Goal: Task Accomplishment & Management: Use online tool/utility

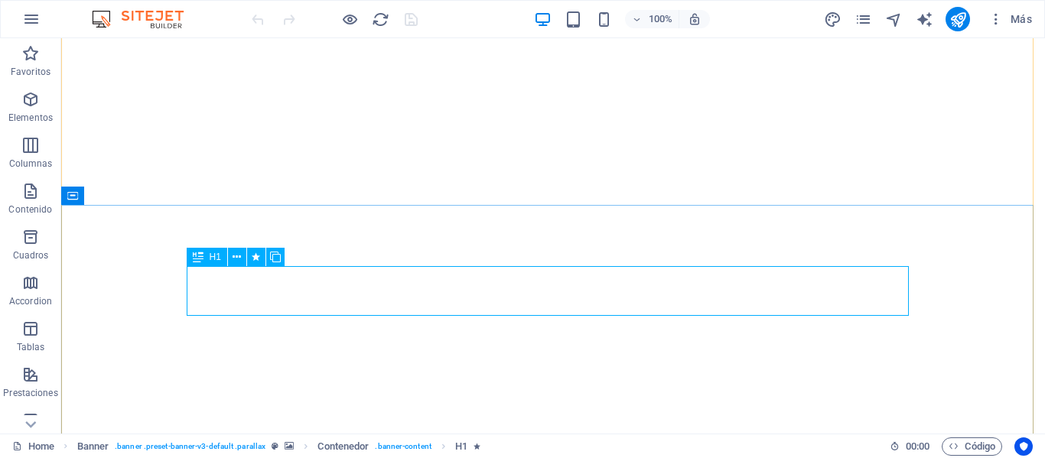
scroll to position [153, 0]
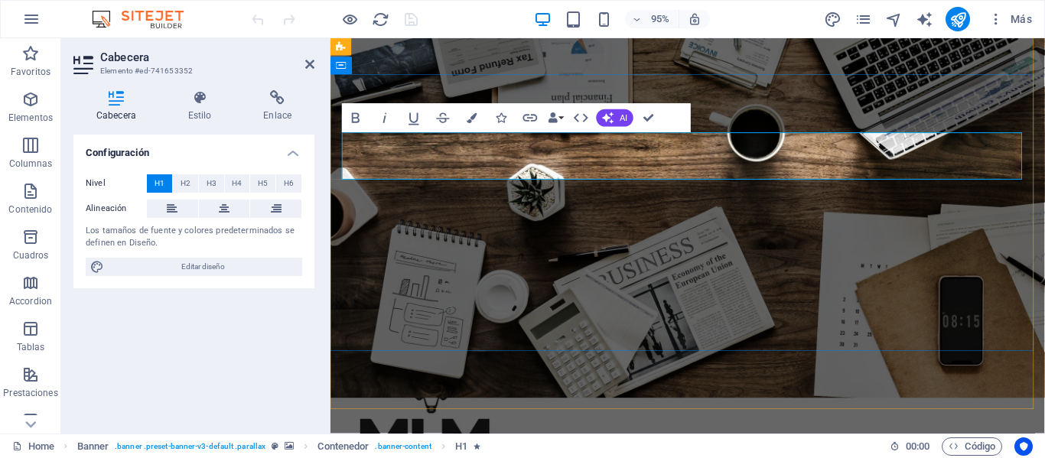
drag, startPoint x: 380, startPoint y: 161, endPoint x: 353, endPoint y: 166, distance: 27.2
click at [476, 121] on icon "button" at bounding box center [472, 118] width 10 height 10
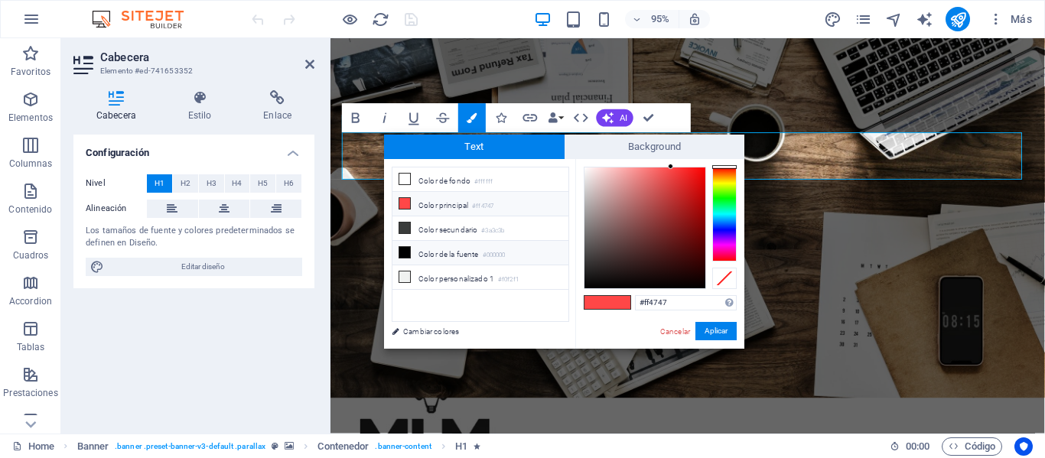
click at [405, 247] on icon at bounding box center [404, 252] width 11 height 11
click at [431, 206] on li "Color principal #ff4747" at bounding box center [480, 204] width 176 height 24
click at [592, 281] on div at bounding box center [644, 227] width 121 height 121
type input "#000000"
drag, startPoint x: 589, startPoint y: 282, endPoint x: 584, endPoint y: 289, distance: 8.7
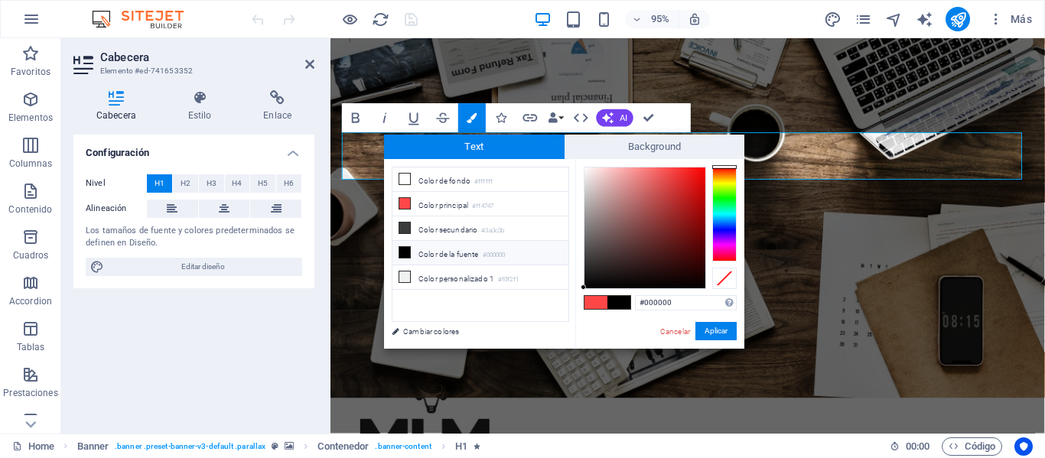
click at [584, 289] on div at bounding box center [582, 287] width 5 height 5
click at [711, 335] on button "Aplicar" at bounding box center [715, 331] width 41 height 18
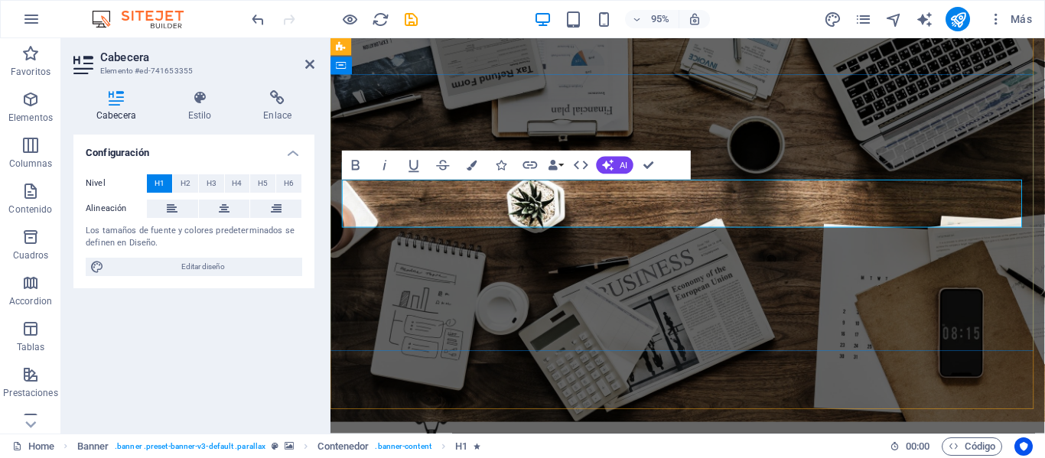
click at [255, 21] on icon "undo" at bounding box center [258, 20] width 18 height 18
drag, startPoint x: 574, startPoint y: 213, endPoint x: 378, endPoint y: 210, distance: 196.6
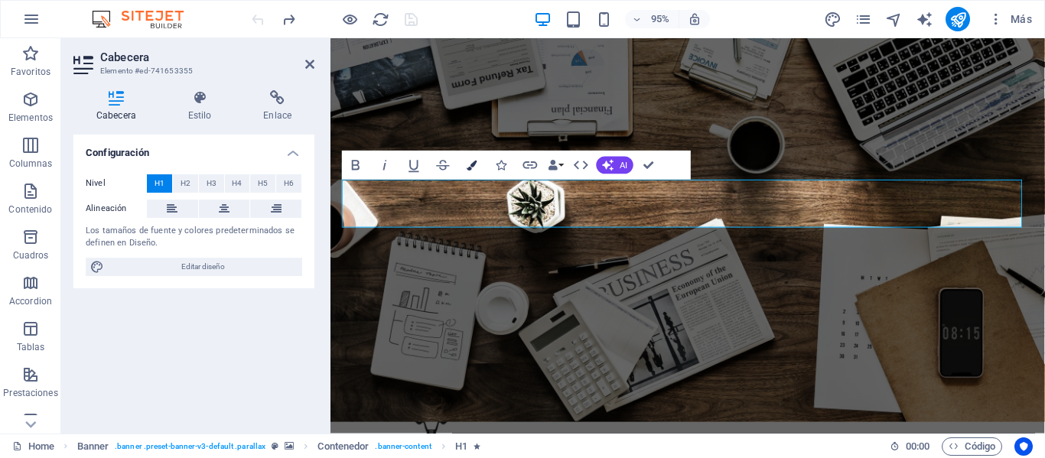
click at [470, 169] on icon "button" at bounding box center [472, 166] width 10 height 10
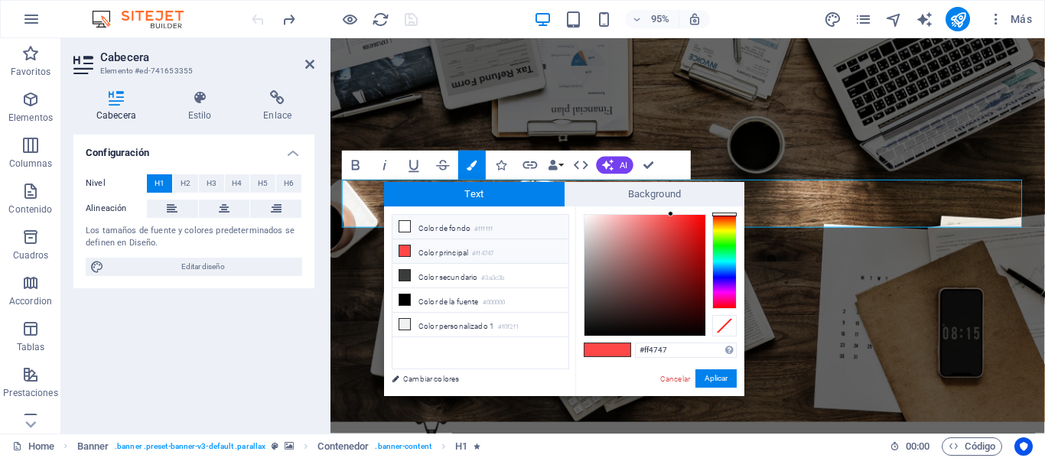
click at [402, 228] on icon at bounding box center [404, 226] width 11 height 11
click at [723, 382] on button "Aplicar" at bounding box center [715, 378] width 41 height 18
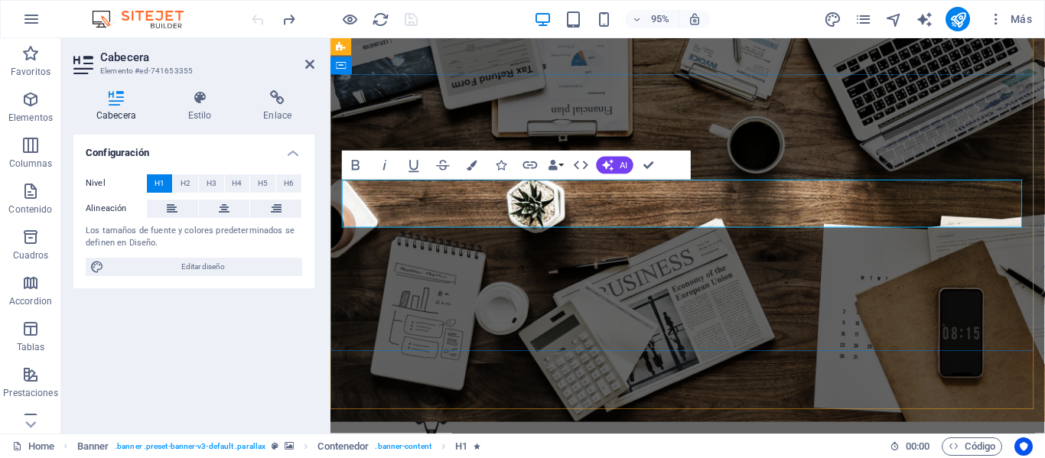
drag, startPoint x: 363, startPoint y: 221, endPoint x: 345, endPoint y: 217, distance: 18.7
click at [470, 165] on icon "button" at bounding box center [472, 166] width 10 height 10
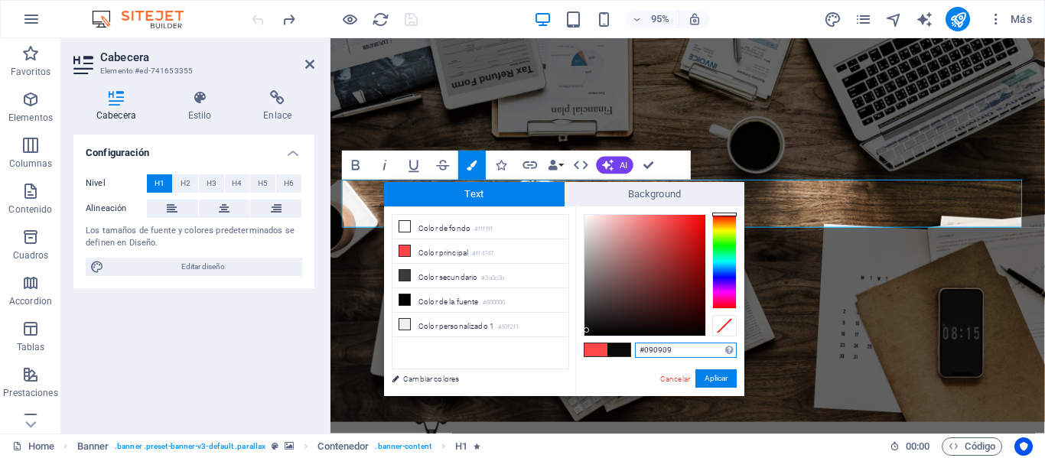
click at [587, 330] on div at bounding box center [644, 275] width 121 height 121
type input "#000000"
drag, startPoint x: 586, startPoint y: 329, endPoint x: 580, endPoint y: 339, distance: 11.3
click at [580, 339] on div "#000000 Formatos soportados #0852ed rgb(8, 82, 237) rgba(8, 82, 237, 90%) hsv(2…" at bounding box center [659, 411] width 169 height 411
click at [704, 379] on button "Aplicar" at bounding box center [715, 378] width 41 height 18
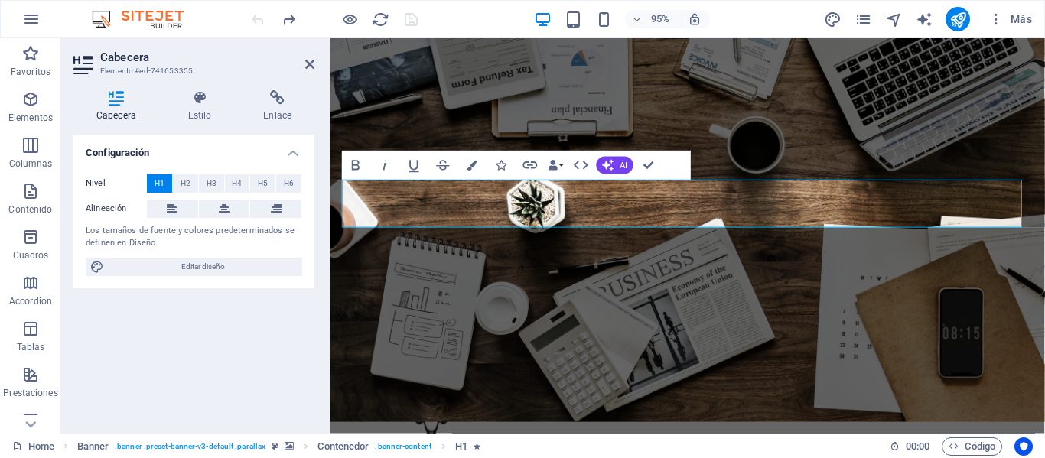
click at [624, 318] on div "H1 Banner Contenedor H1 H1 Separador Bold Italic Underline Strikethrough Colors…" at bounding box center [687, 235] width 714 height 395
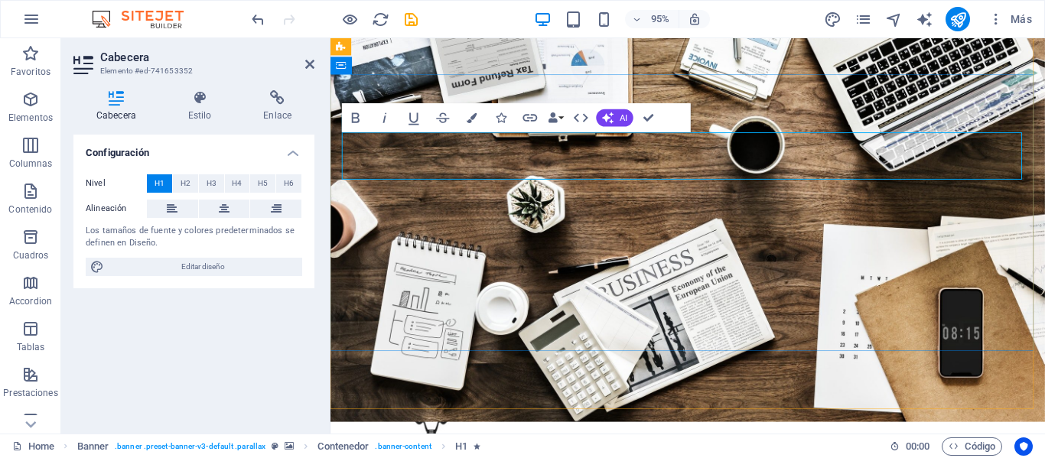
drag, startPoint x: 378, startPoint y: 164, endPoint x: 683, endPoint y: 171, distance: 305.3
click at [473, 119] on icon "button" at bounding box center [472, 118] width 10 height 10
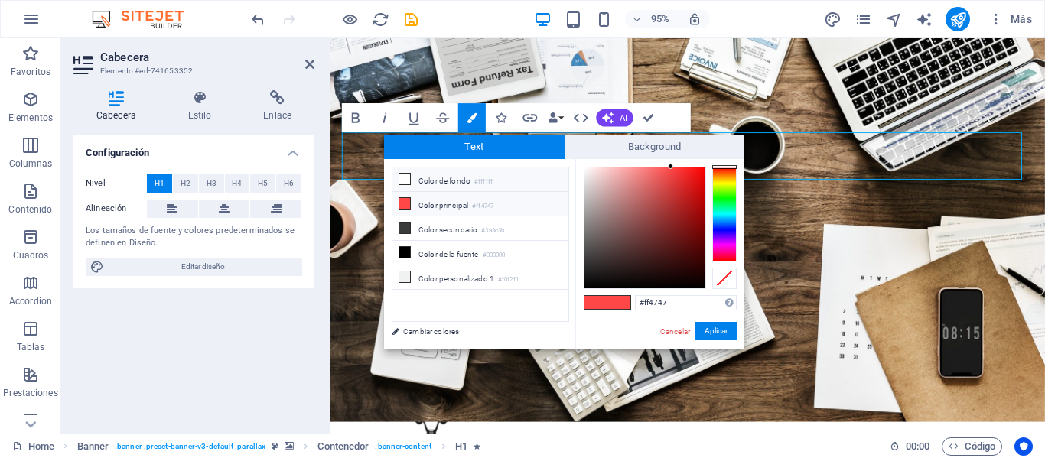
click at [404, 178] on icon at bounding box center [404, 179] width 11 height 11
click at [714, 337] on button "Aplicar" at bounding box center [715, 331] width 41 height 18
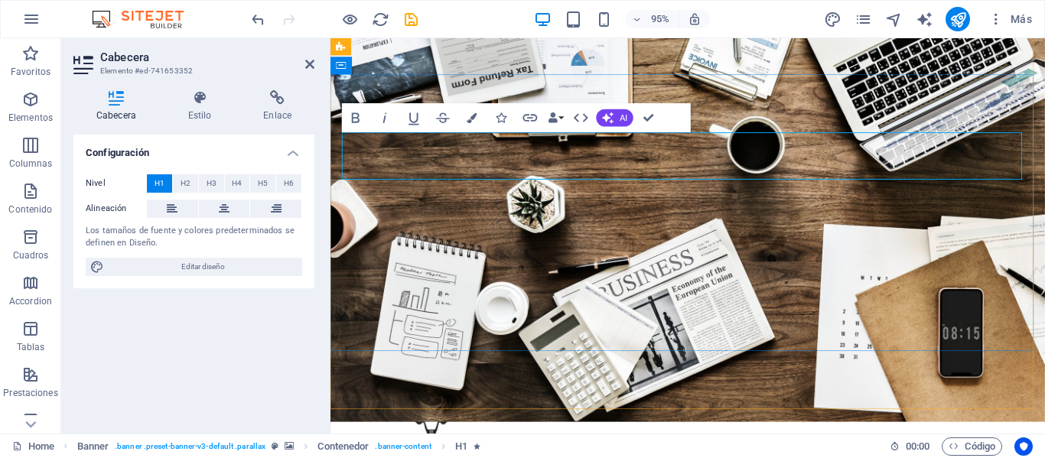
drag, startPoint x: 382, startPoint y: 168, endPoint x: 353, endPoint y: 173, distance: 28.7
click at [471, 128] on button "Colors" at bounding box center [472, 118] width 28 height 29
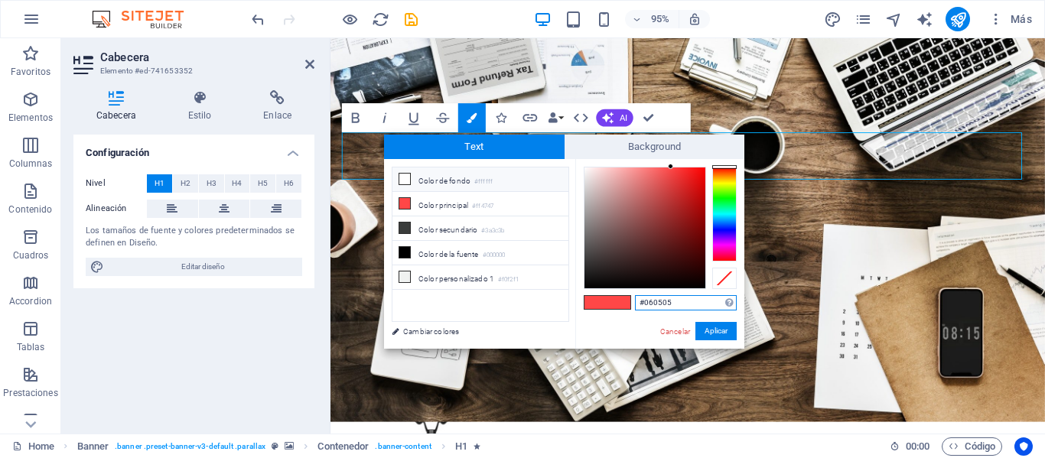
click at [587, 285] on div at bounding box center [644, 227] width 121 height 121
click at [588, 282] on div at bounding box center [587, 281] width 5 height 5
type input "#000000"
drag, startPoint x: 588, startPoint y: 282, endPoint x: 583, endPoint y: 291, distance: 10.0
click at [583, 291] on div "#000000 Formatos soportados #0852ed rgb(8, 82, 237) rgba(8, 82, 237, 90%) hsv(2…" at bounding box center [659, 364] width 169 height 411
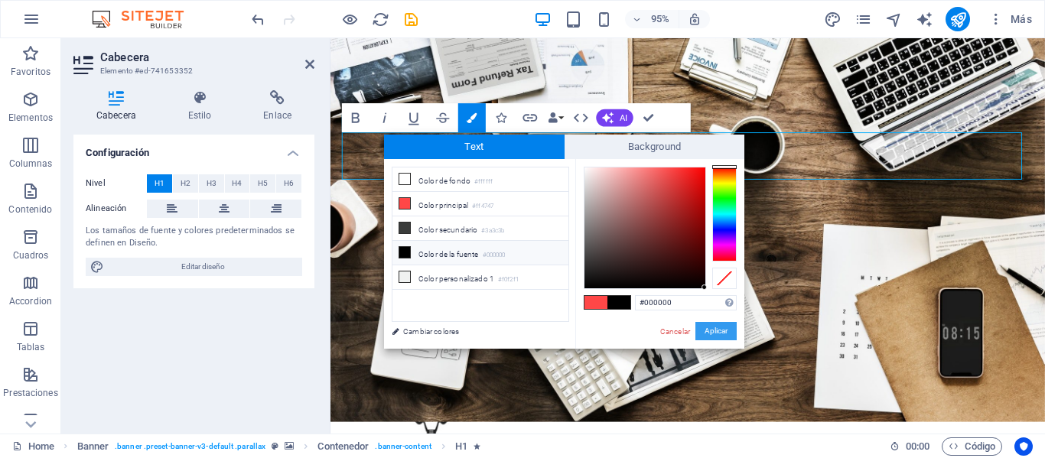
click at [711, 328] on button "Aplicar" at bounding box center [715, 331] width 41 height 18
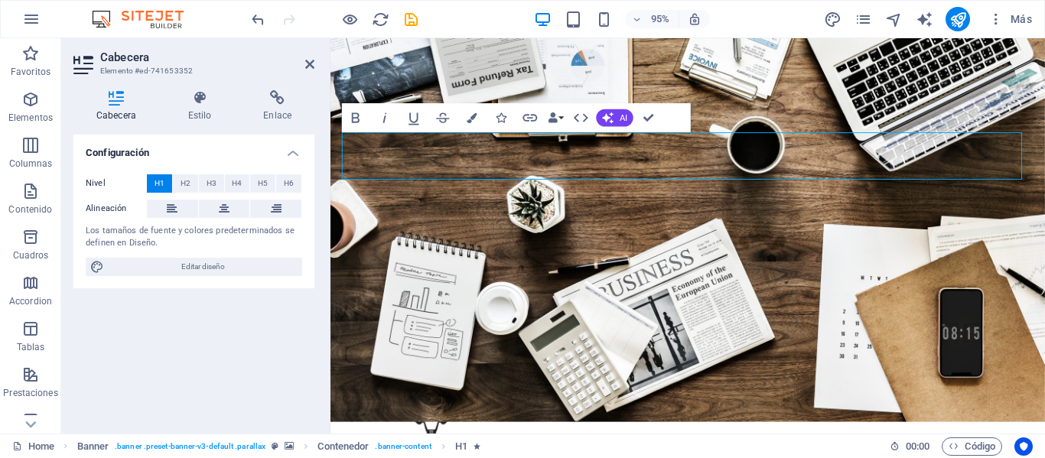
click at [407, 249] on div "H1 Banner Contenedor H1 H1 Separador Banner Logo Barra de menús Separador HTML …" at bounding box center [687, 235] width 714 height 395
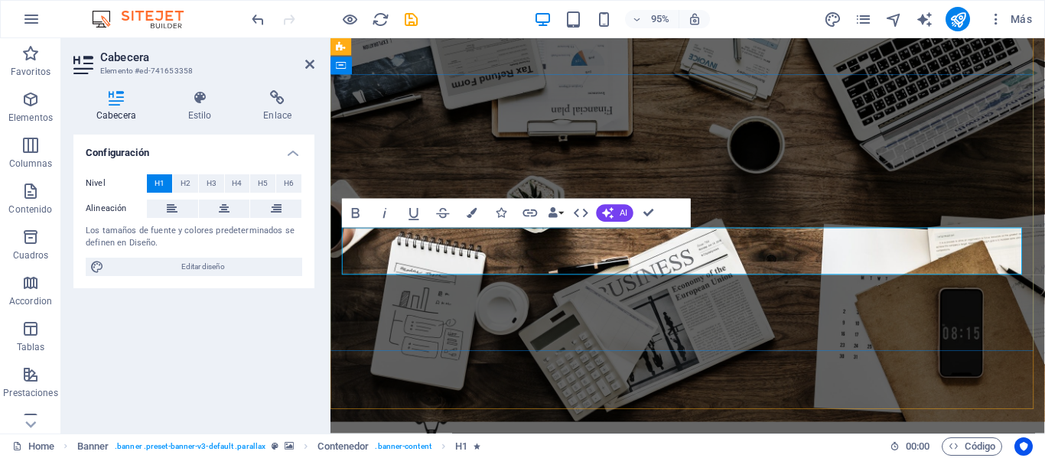
drag, startPoint x: 694, startPoint y: 262, endPoint x: 395, endPoint y: 267, distance: 299.1
click at [476, 214] on icon "button" at bounding box center [472, 213] width 10 height 10
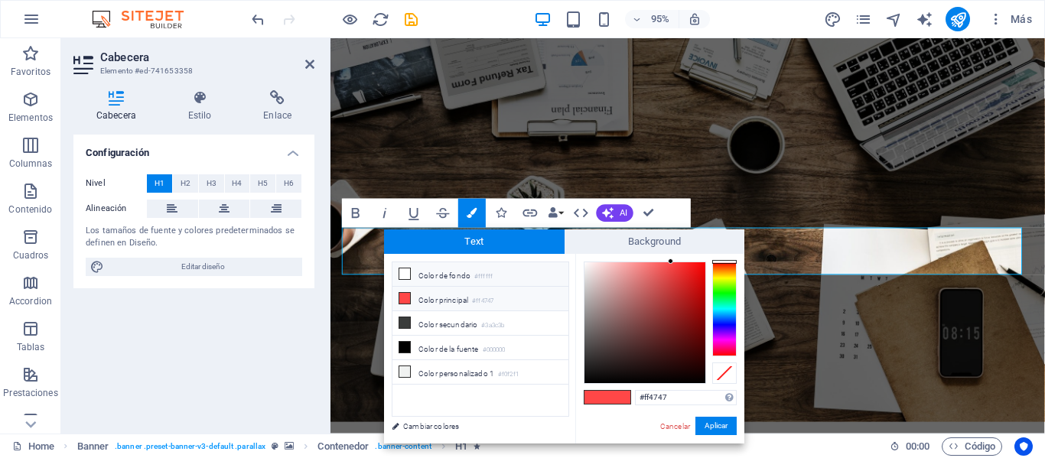
click at [407, 274] on icon at bounding box center [404, 273] width 11 height 11
click at [706, 427] on button "Aplicar" at bounding box center [715, 426] width 41 height 18
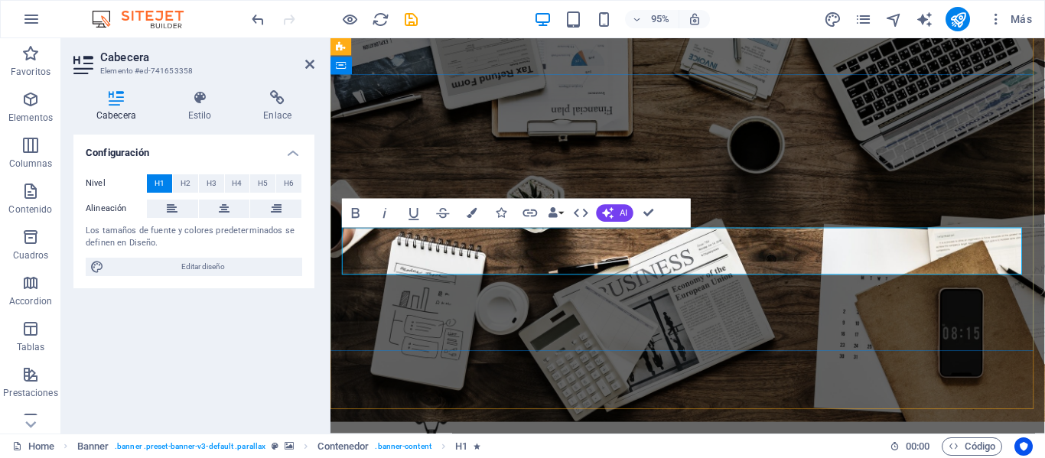
drag, startPoint x: 385, startPoint y: 261, endPoint x: 350, endPoint y: 266, distance: 34.8
click at [473, 216] on icon "button" at bounding box center [472, 213] width 10 height 10
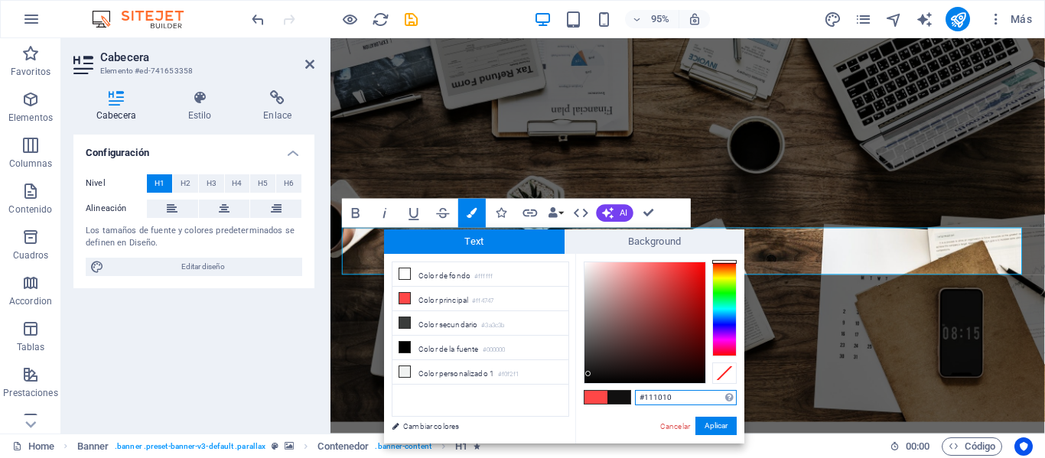
click at [588, 374] on div at bounding box center [644, 322] width 121 height 121
type input "#000000"
drag, startPoint x: 590, startPoint y: 373, endPoint x: 574, endPoint y: 389, distance: 22.2
click at [574, 389] on div "less Color de fondo #ffffff Color principal #ff4747 Color secundario #3a3c3b Co…" at bounding box center [564, 349] width 360 height 190
click at [709, 424] on button "Aplicar" at bounding box center [715, 426] width 41 height 18
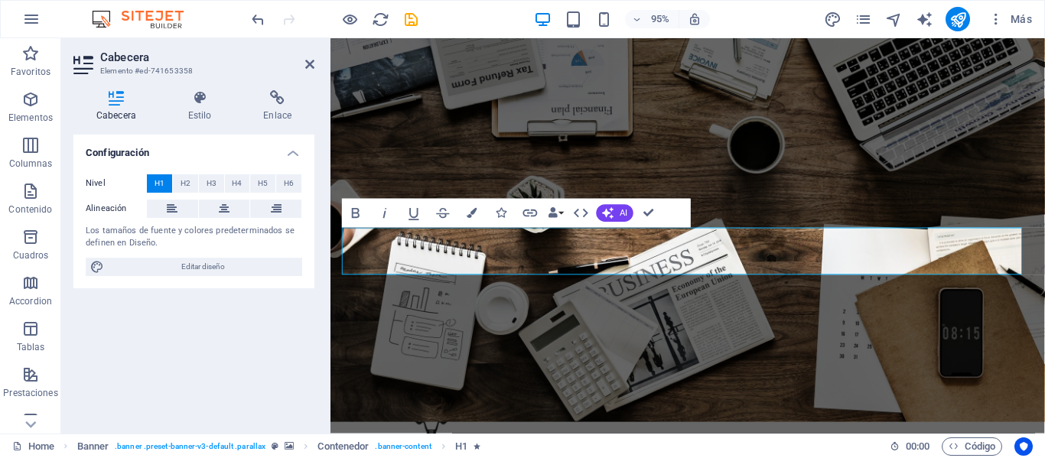
click at [666, 350] on div "H1 Banner Contenedor H1 H1 Separador Banner Logo Barra de menús Separador HTML …" at bounding box center [687, 235] width 714 height 395
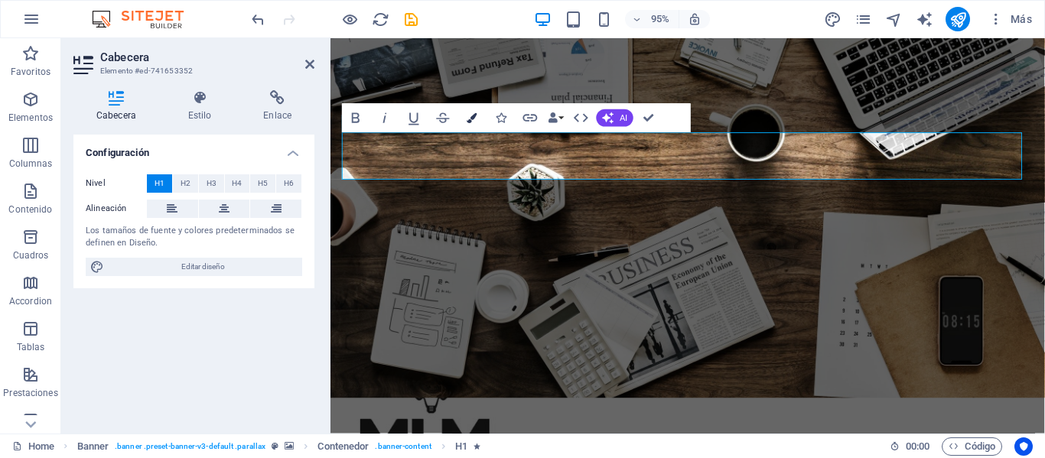
click at [471, 122] on icon "button" at bounding box center [472, 118] width 10 height 10
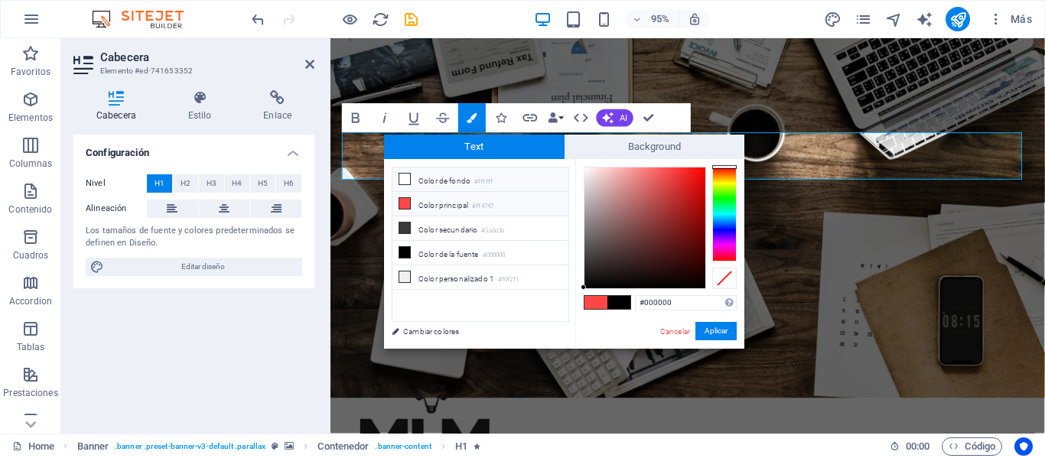
click at [404, 179] on icon at bounding box center [404, 179] width 11 height 11
type input "#ffffff"
click at [706, 335] on button "Aplicar" at bounding box center [715, 331] width 41 height 18
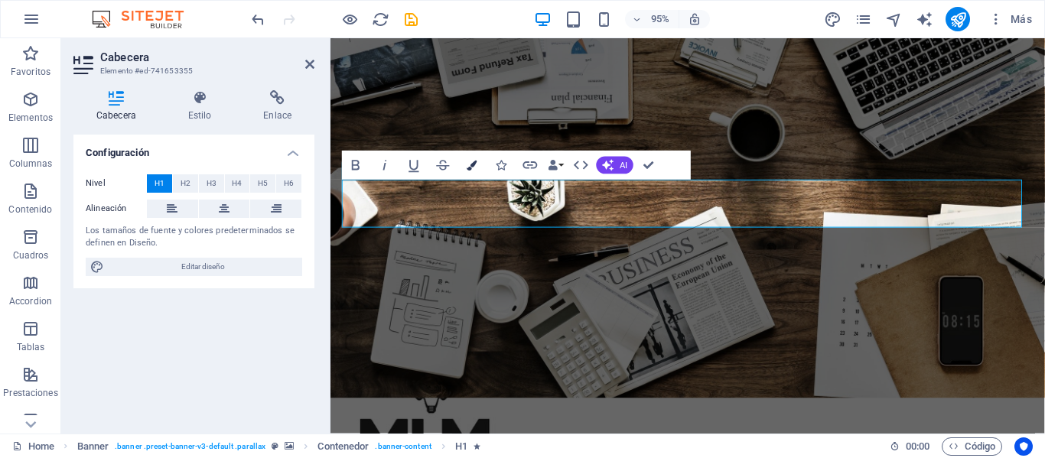
click at [475, 164] on icon "button" at bounding box center [472, 166] width 10 height 10
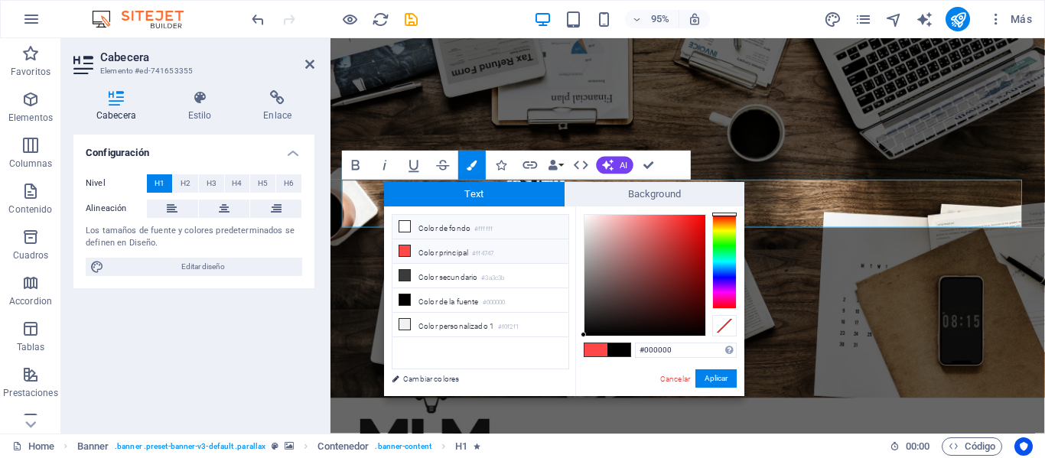
click at [405, 223] on icon at bounding box center [404, 226] width 11 height 11
type input "#ffffff"
click at [711, 383] on button "Aplicar" at bounding box center [715, 378] width 41 height 18
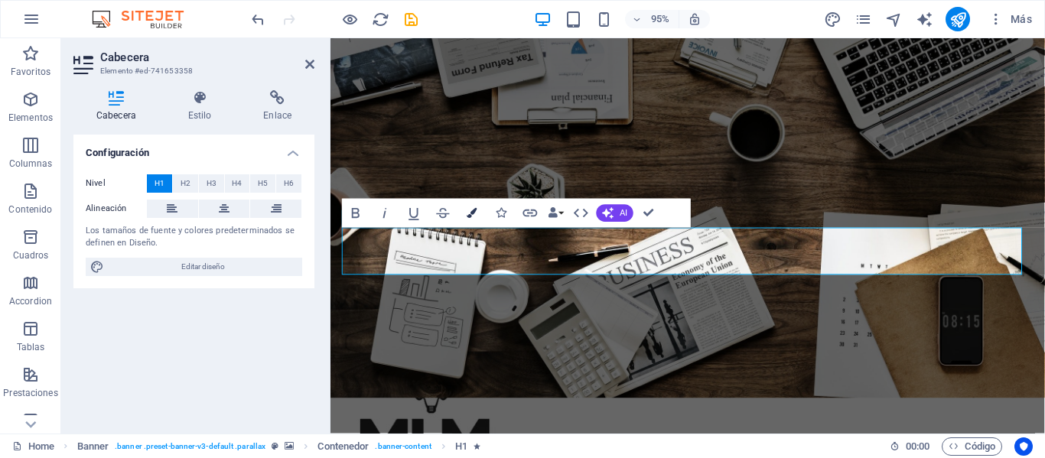
click at [470, 211] on icon "button" at bounding box center [472, 213] width 10 height 10
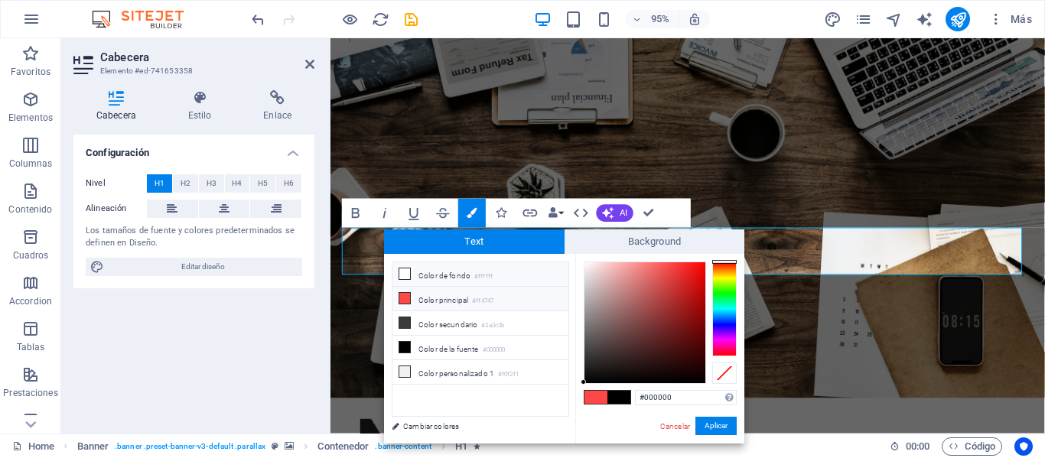
click at [409, 270] on icon at bounding box center [404, 273] width 11 height 11
type input "#ffffff"
click at [724, 431] on button "Aplicar" at bounding box center [715, 426] width 41 height 18
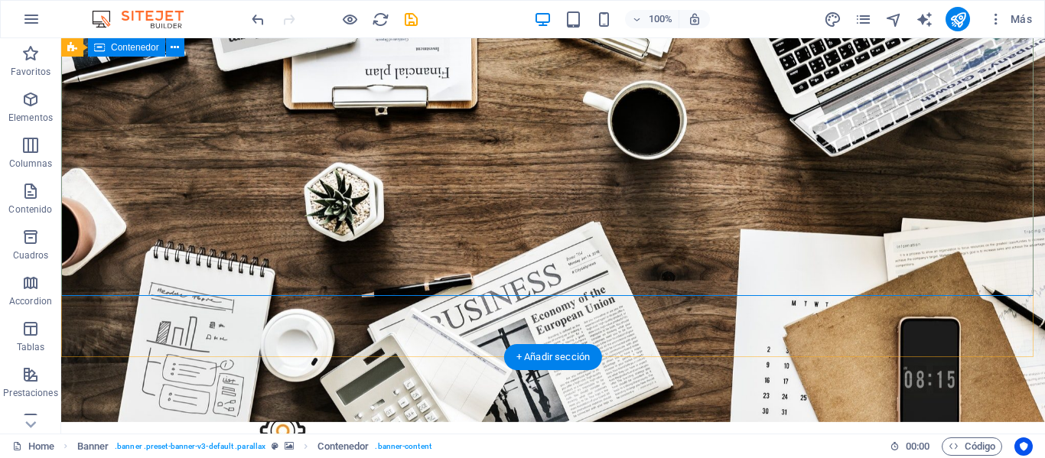
scroll to position [0, 0]
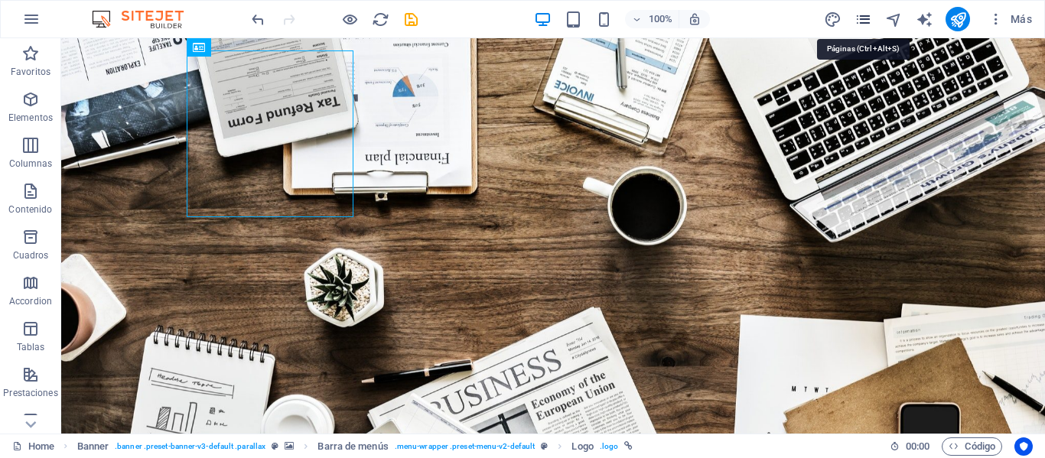
click at [871, 22] on icon "pages" at bounding box center [863, 20] width 18 height 18
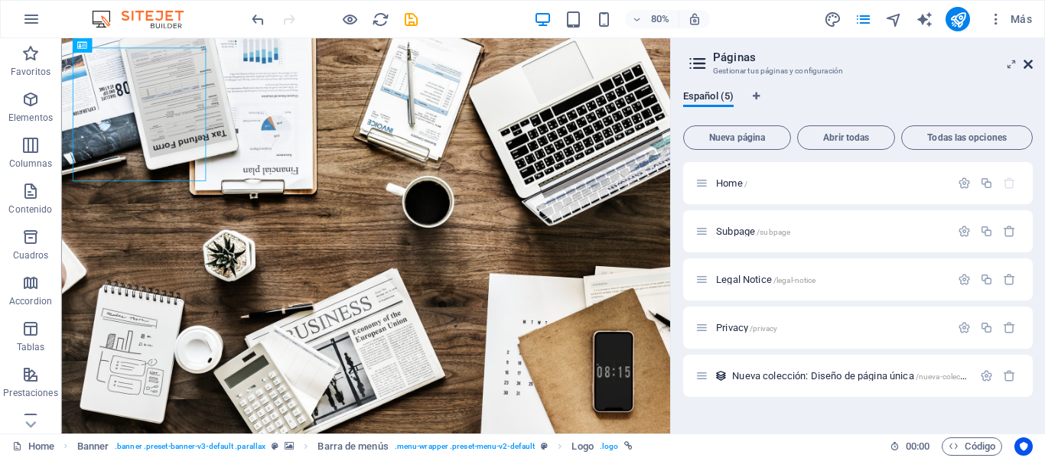
click at [1027, 63] on icon at bounding box center [1027, 64] width 9 height 12
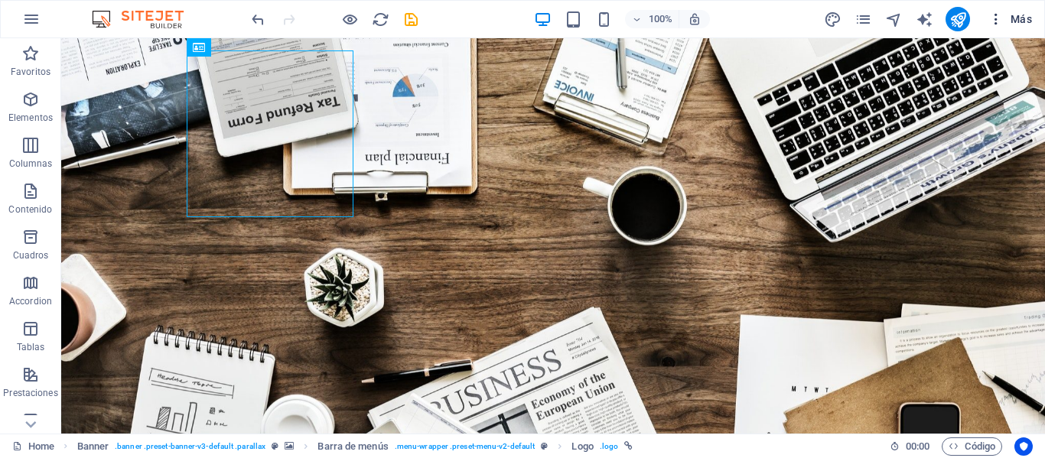
click at [994, 25] on icon "button" at bounding box center [995, 18] width 15 height 15
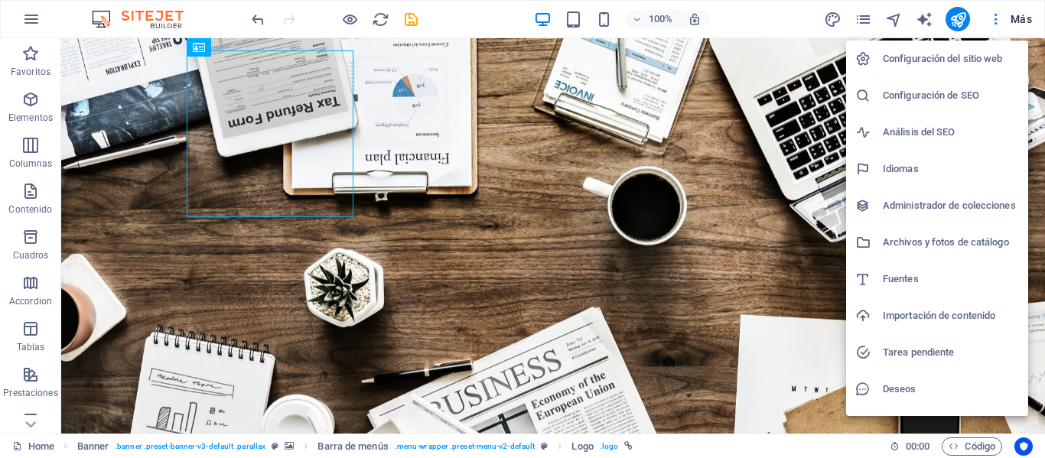
click at [442, 151] on div at bounding box center [522, 229] width 1045 height 458
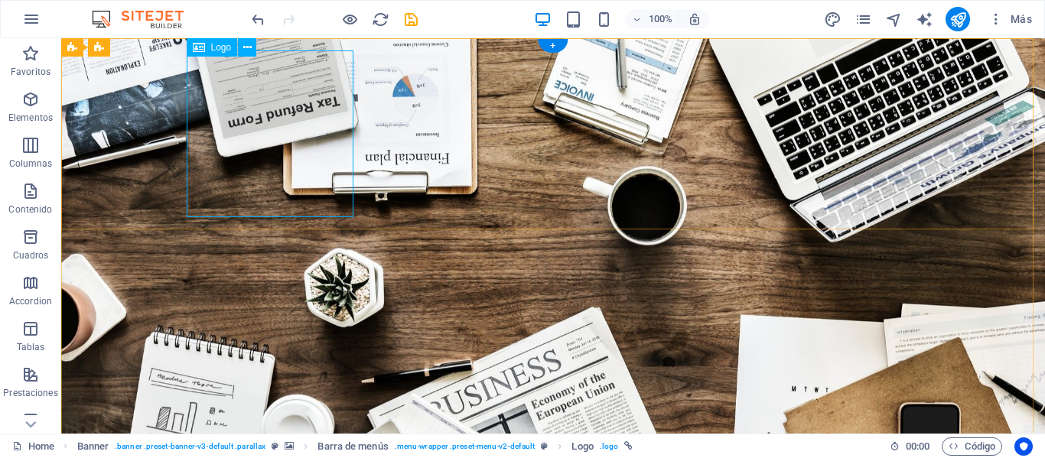
click at [243, 50] on icon at bounding box center [247, 48] width 8 height 16
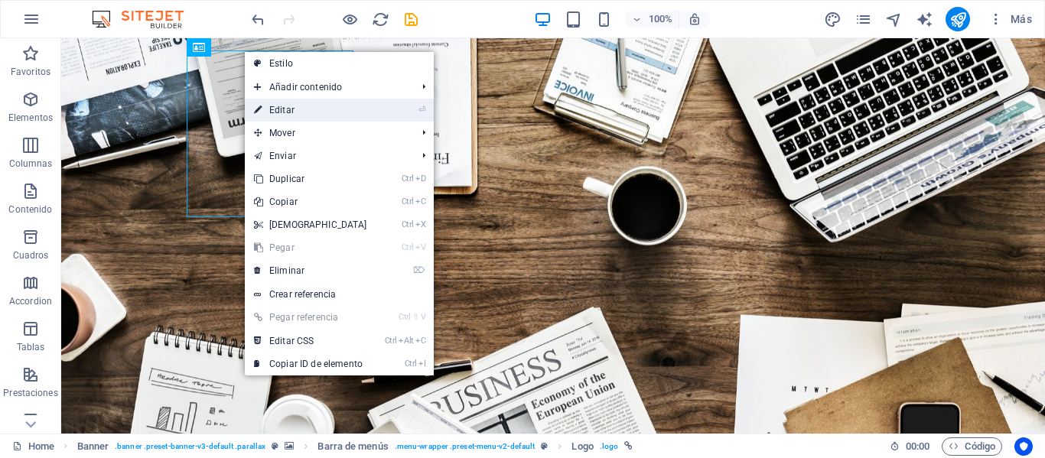
click at [295, 110] on link "⏎ Editar" at bounding box center [311, 110] width 132 height 23
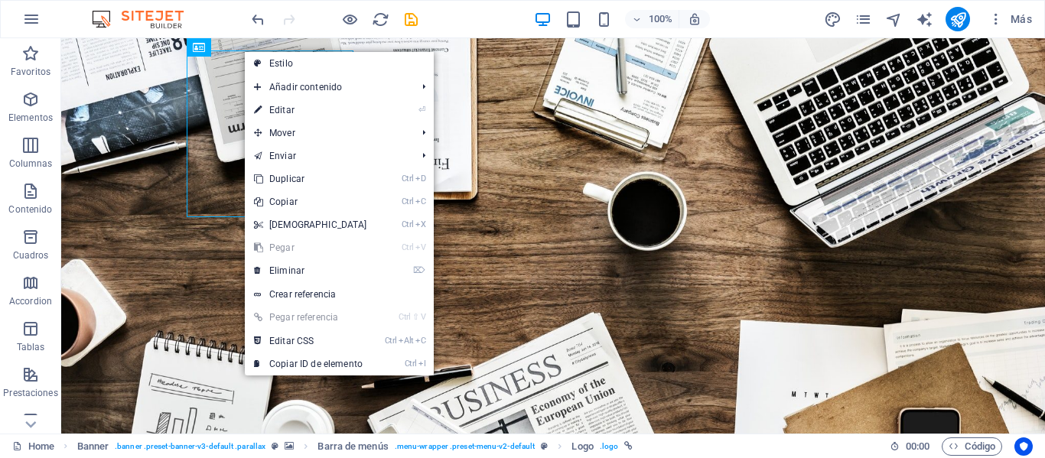
select select "px"
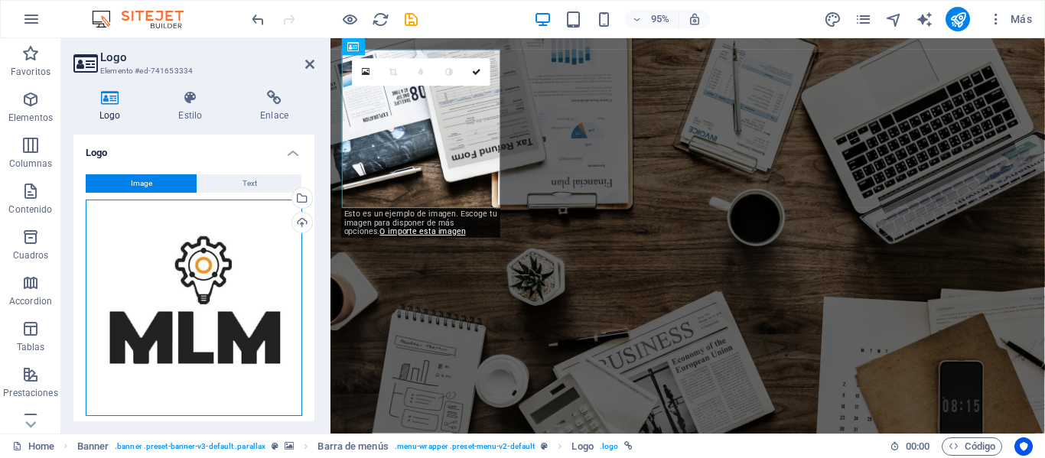
click at [206, 291] on div "Arrastra archivos aquí, haz clic para escoger archivos o selecciona archivos de…" at bounding box center [194, 308] width 216 height 216
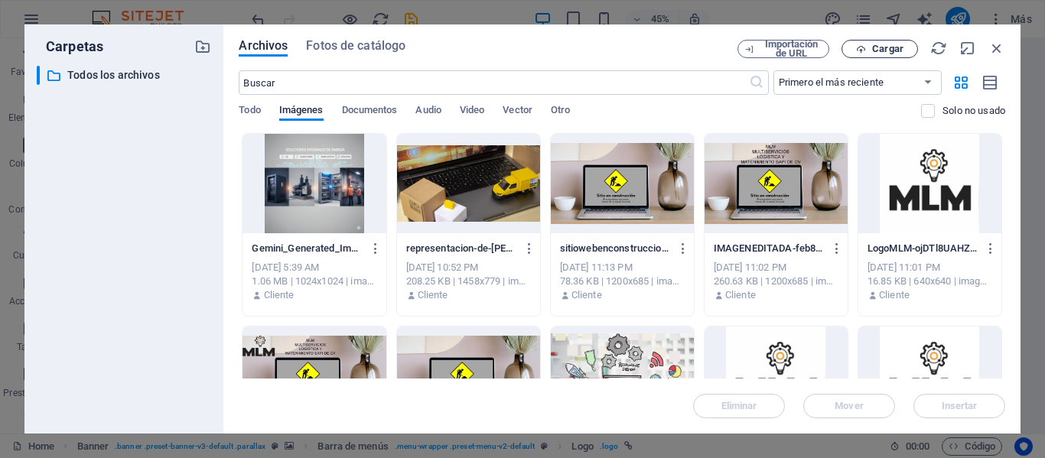
click at [876, 49] on span "Cargar" at bounding box center [887, 48] width 31 height 9
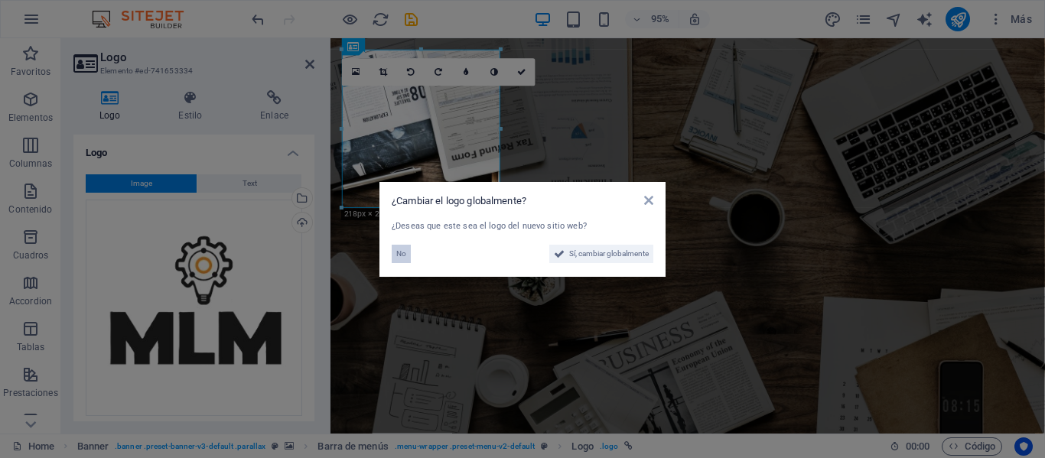
click at [398, 252] on span "No" at bounding box center [401, 254] width 10 height 18
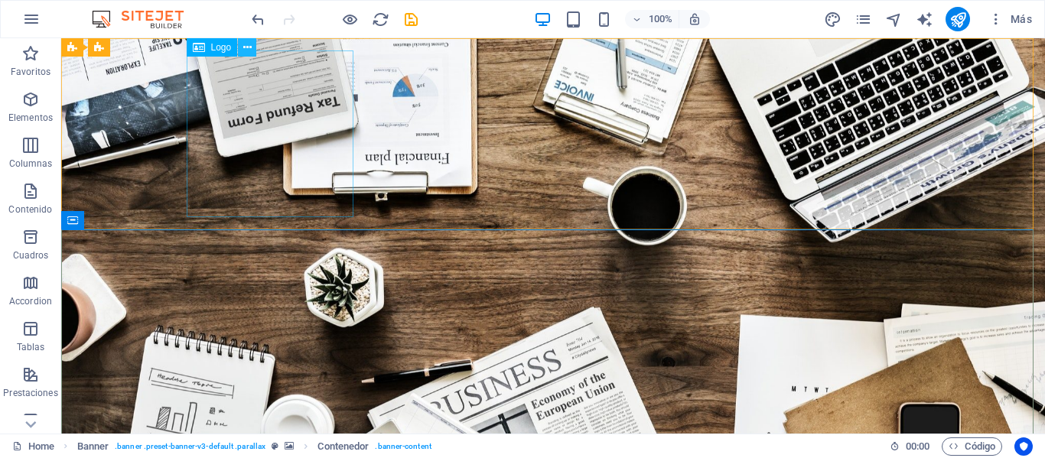
click at [244, 53] on icon at bounding box center [247, 48] width 8 height 16
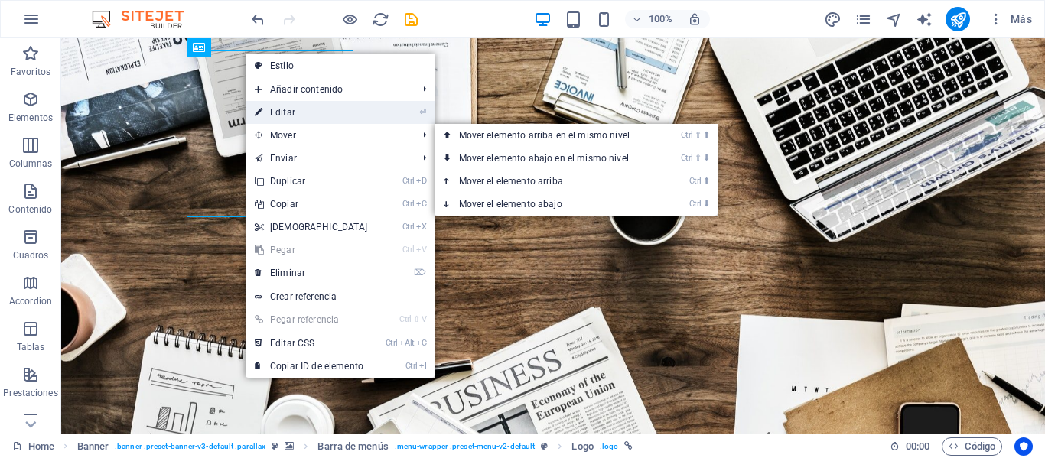
click at [312, 112] on link "⏎ Editar" at bounding box center [312, 112] width 132 height 23
select select "px"
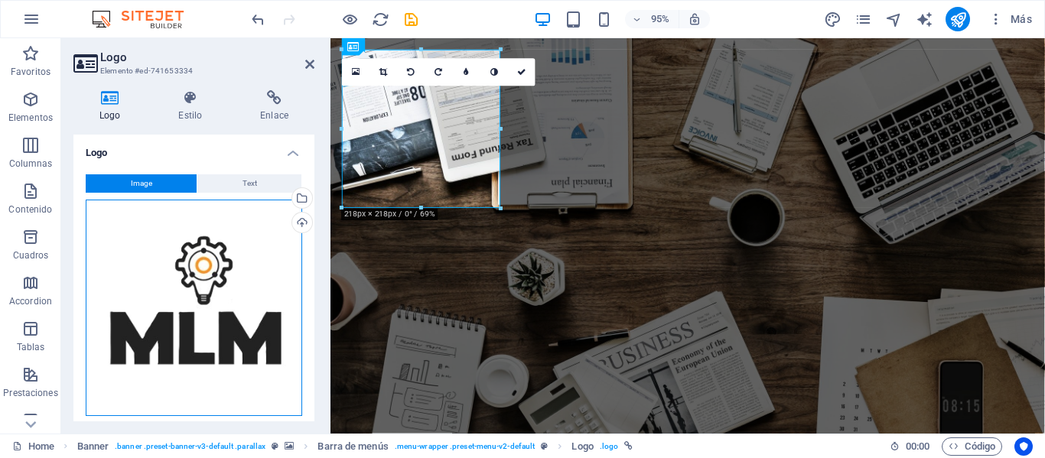
click at [177, 237] on div "Arrastra archivos aquí, haz clic para escoger archivos o selecciona archivos de…" at bounding box center [194, 308] width 216 height 216
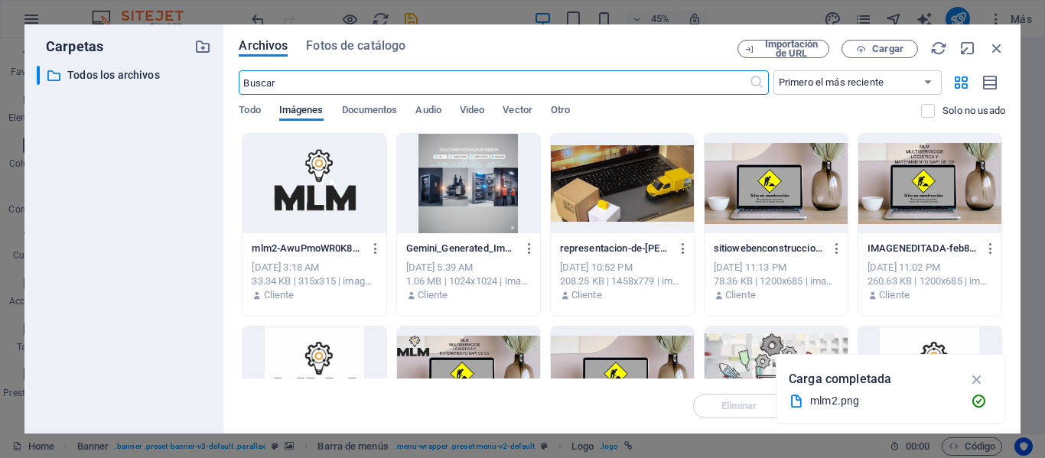
click at [337, 174] on div at bounding box center [313, 183] width 143 height 99
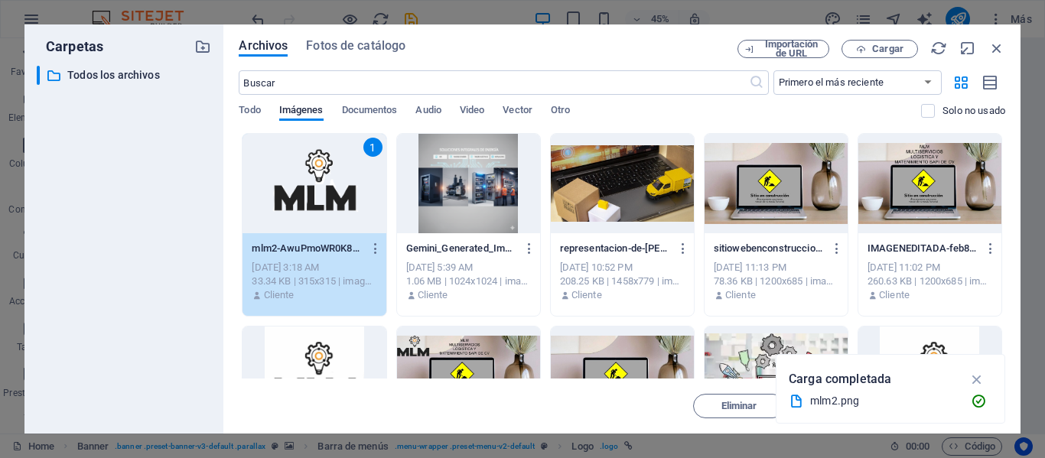
scroll to position [306, 0]
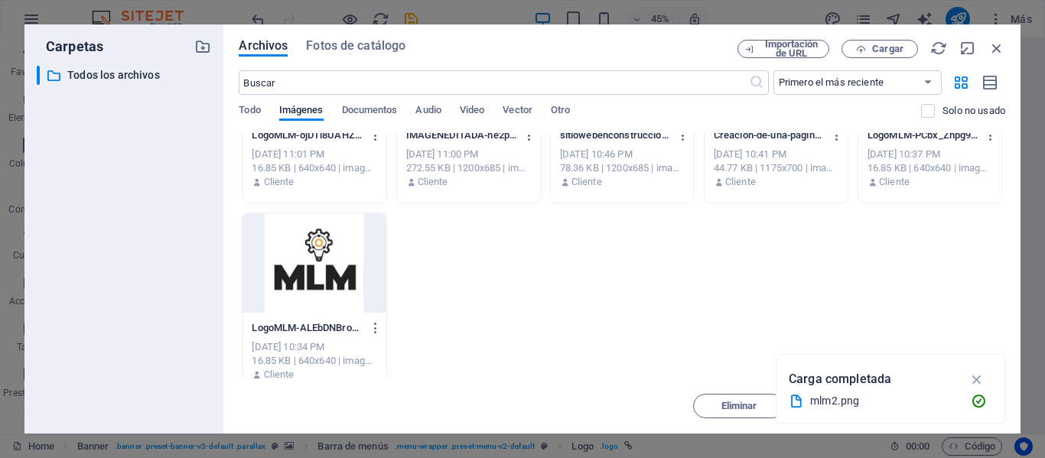
click at [320, 278] on div at bounding box center [313, 262] width 143 height 99
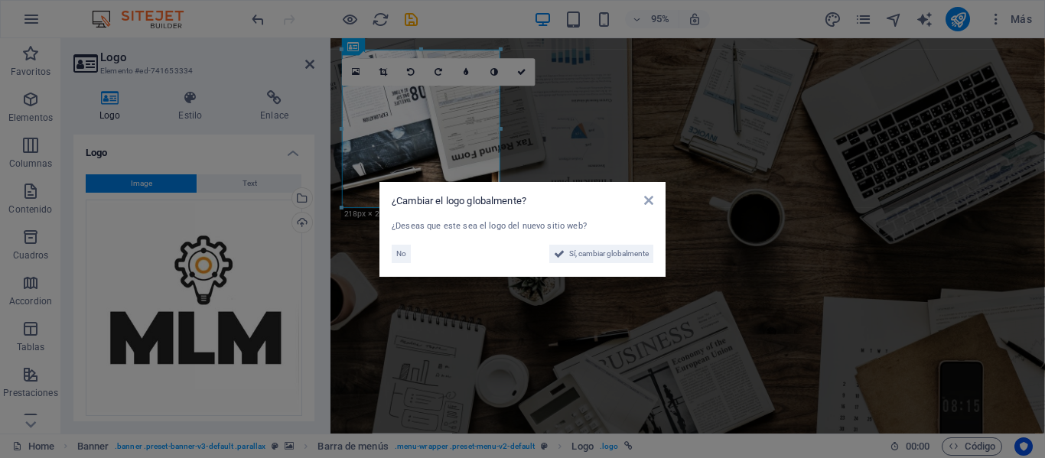
click at [636, 264] on div "¿Deseas que este sea el logo del nuevo sitio web? No Sí, cambiar globalmente" at bounding box center [523, 242] width 262 height 44
click at [641, 255] on span "Sí, cambiar globalmente" at bounding box center [609, 254] width 80 height 18
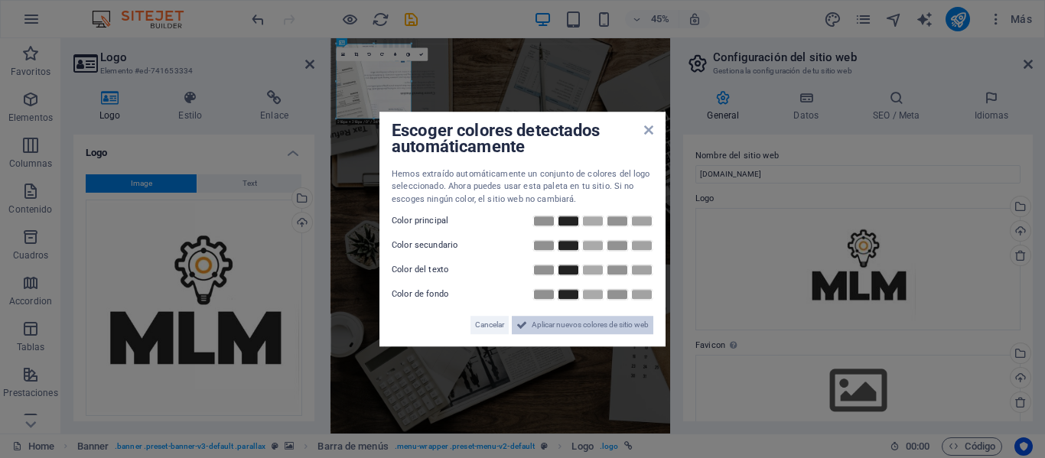
click at [538, 327] on span "Aplicar nuevos colores de sitio web" at bounding box center [590, 325] width 117 height 18
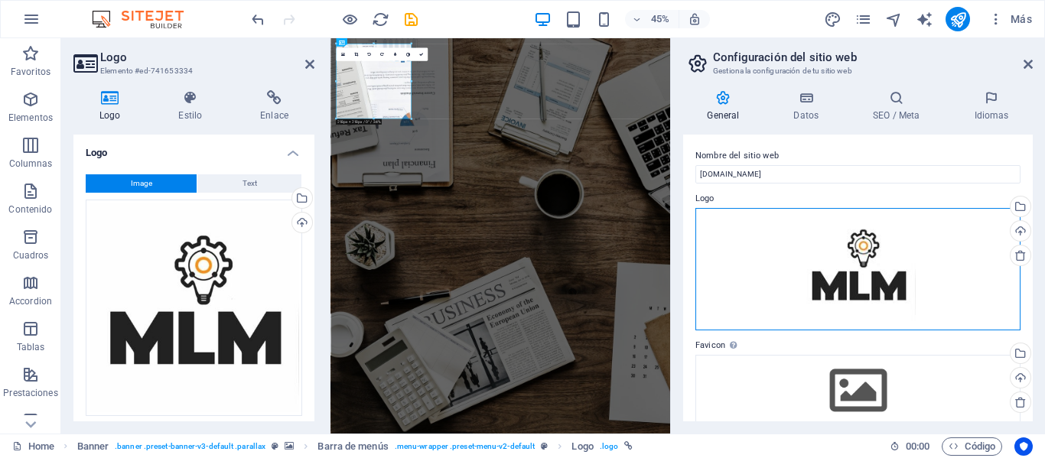
click at [744, 268] on div "Arrastra archivos aquí, haz clic para escoger archivos o selecciona archivos de…" at bounding box center [857, 269] width 325 height 122
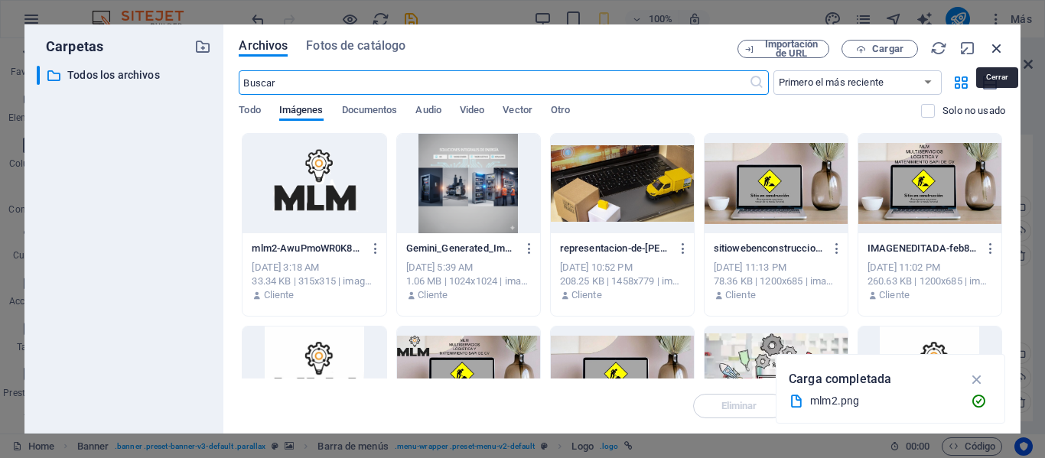
click at [997, 48] on icon "button" at bounding box center [996, 48] width 17 height 17
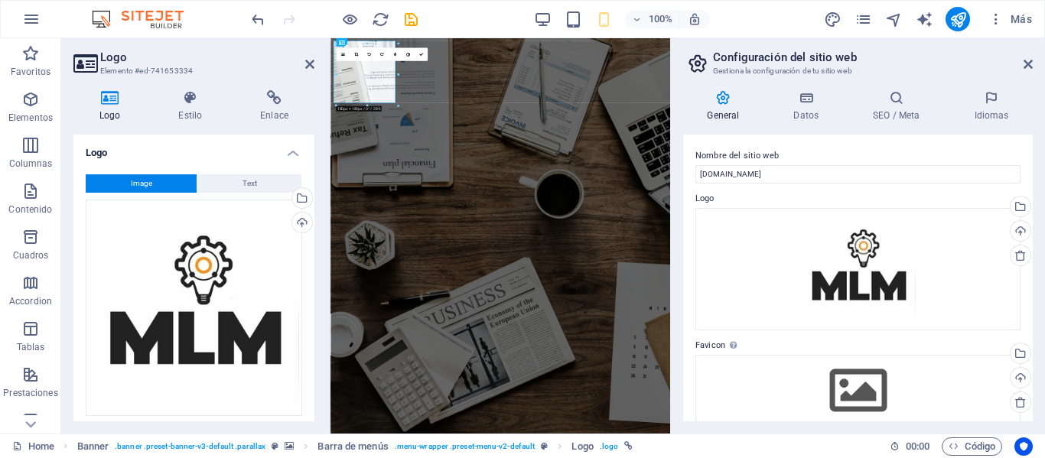
type input "218"
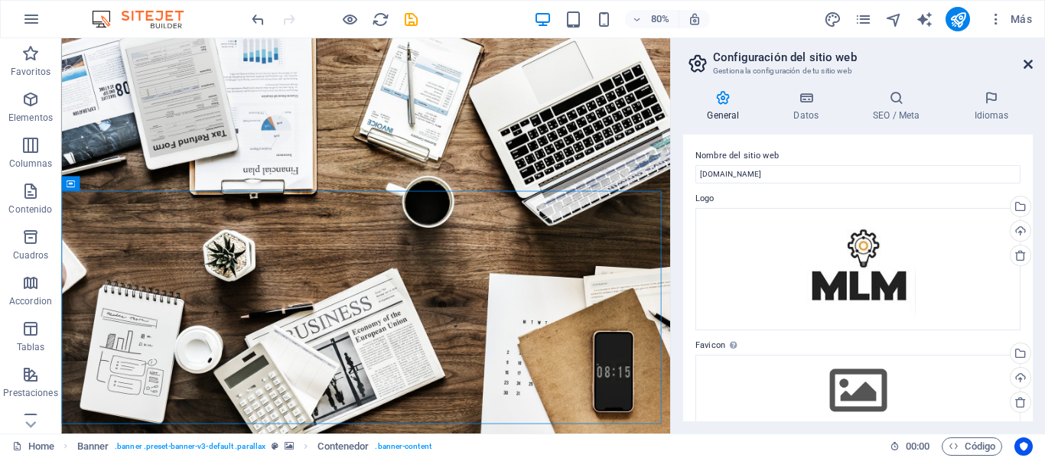
click at [1026, 63] on icon at bounding box center [1027, 64] width 9 height 12
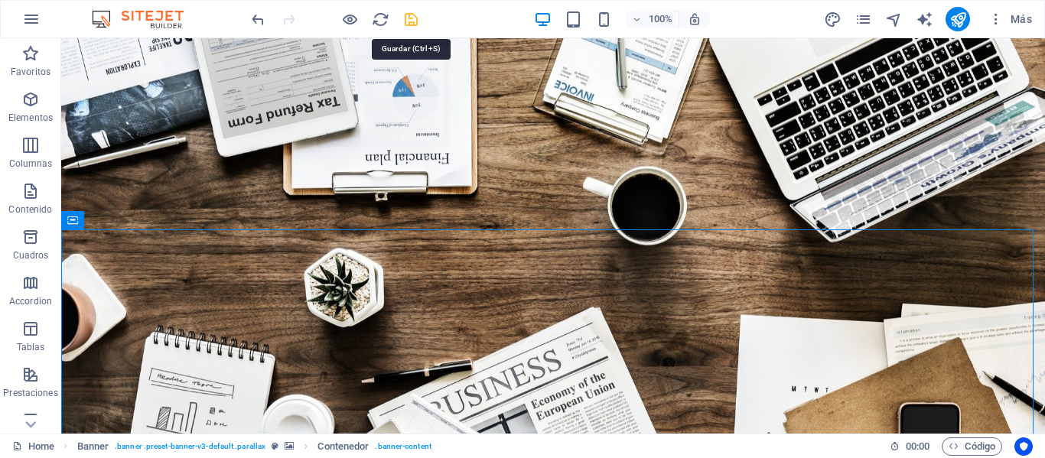
click at [412, 15] on icon "save" at bounding box center [411, 20] width 18 height 18
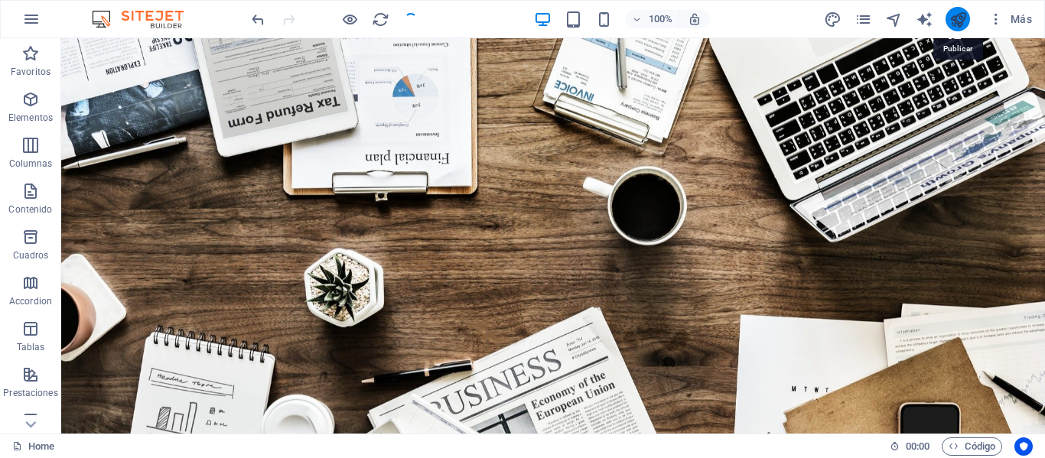
click at [958, 22] on icon "publish" at bounding box center [958, 20] width 18 height 18
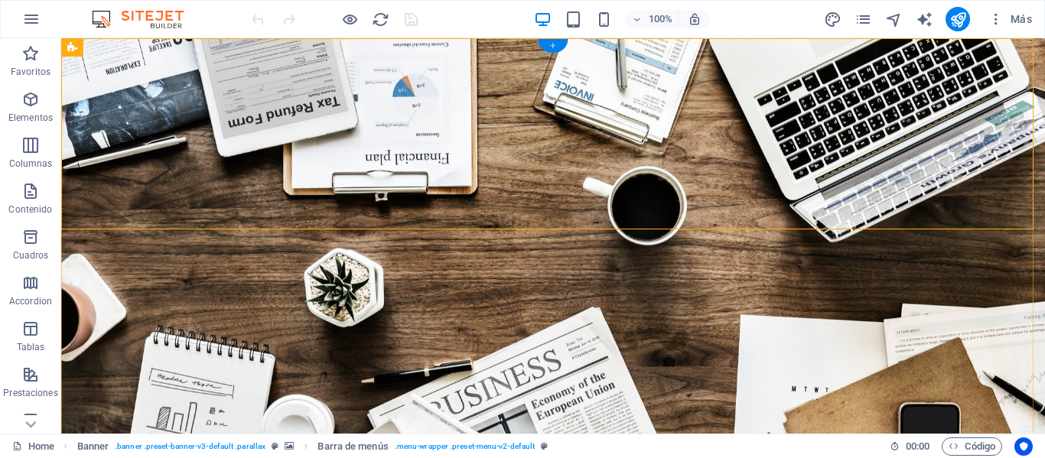
click at [541, 44] on div "+" at bounding box center [553, 46] width 30 height 14
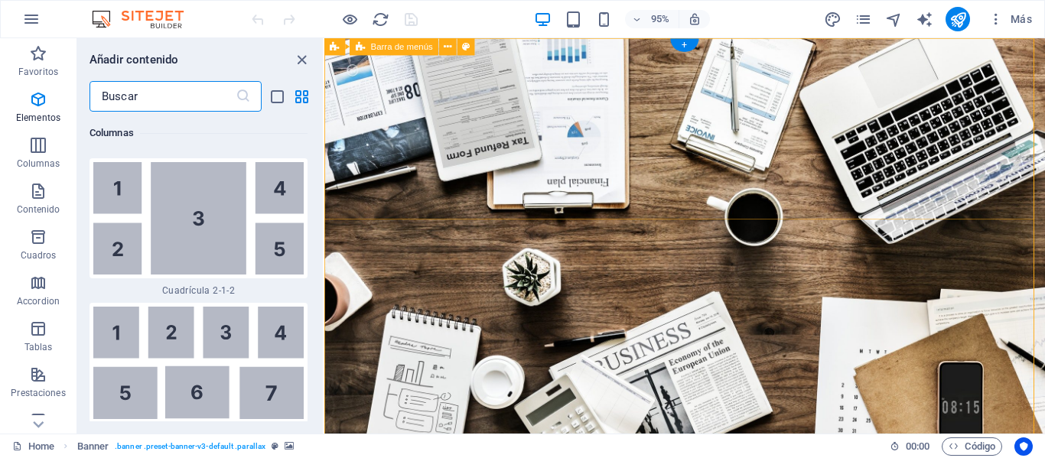
scroll to position [4860, 0]
click at [304, 56] on icon "close panel" at bounding box center [302, 60] width 18 height 18
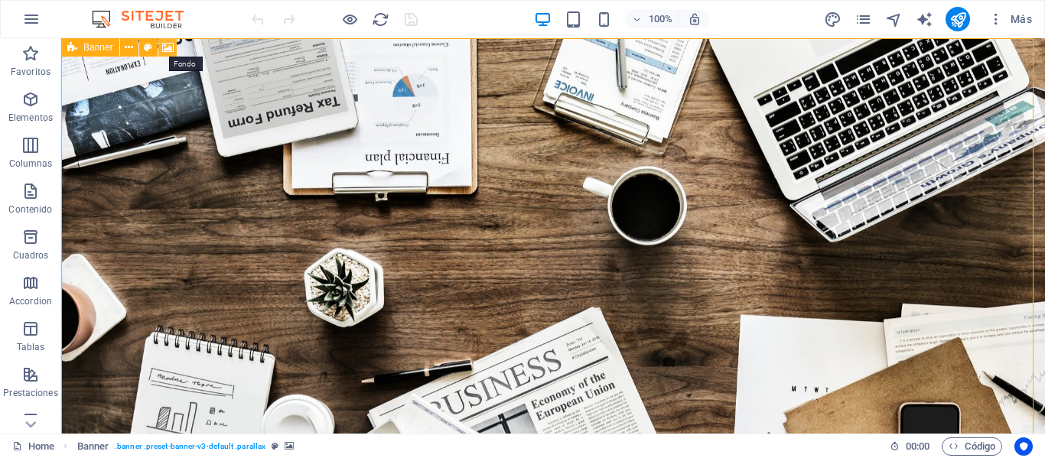
click at [167, 50] on icon at bounding box center [167, 48] width 11 height 16
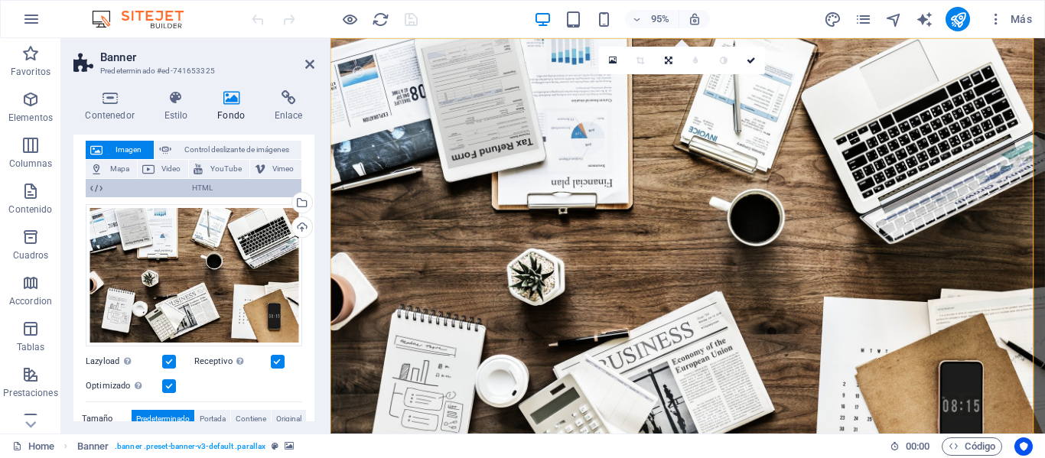
scroll to position [76, 0]
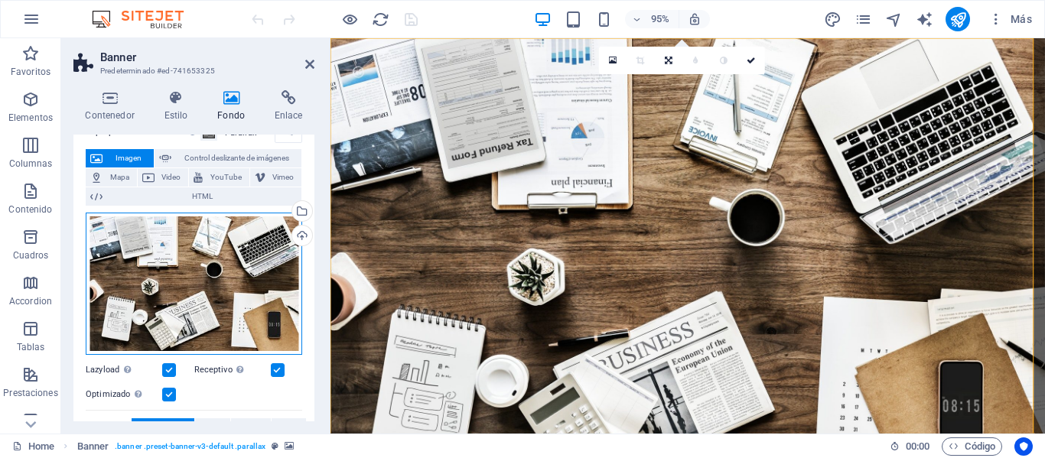
click at [229, 269] on div "Arrastra archivos aquí, haz clic para escoger archivos o selecciona archivos de…" at bounding box center [194, 284] width 216 height 142
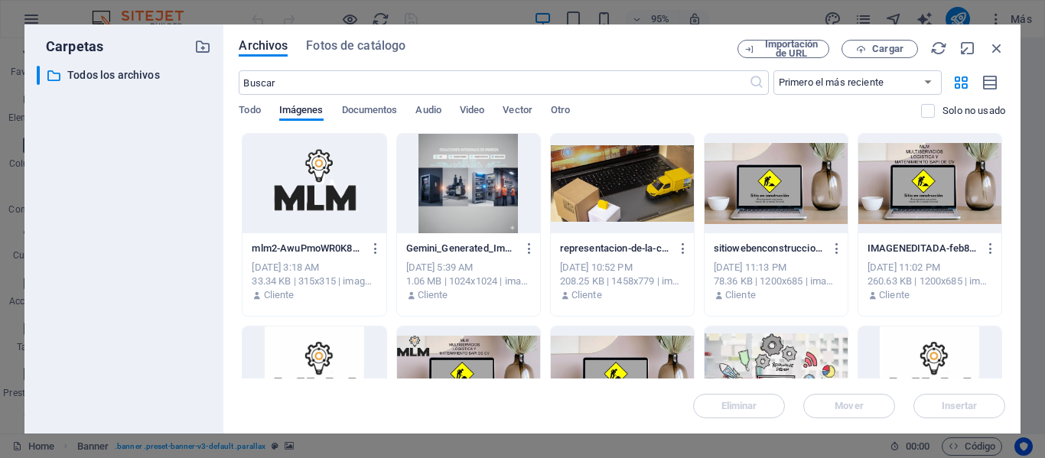
click at [229, 269] on div "Archivos Fotos de catálogo Importación de URL Cargar ​ Primero el más reciente …" at bounding box center [621, 228] width 797 height 409
click at [886, 49] on span "Cargar" at bounding box center [887, 48] width 31 height 9
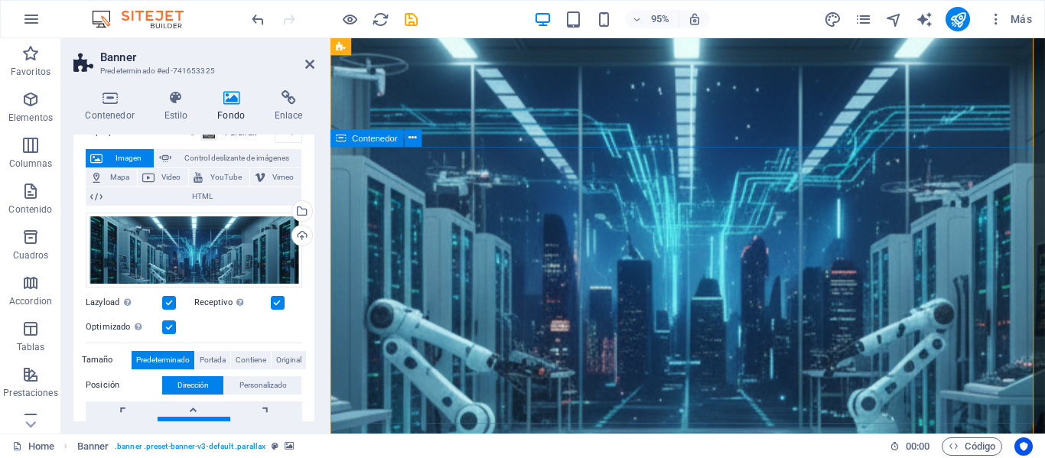
scroll to position [0, 0]
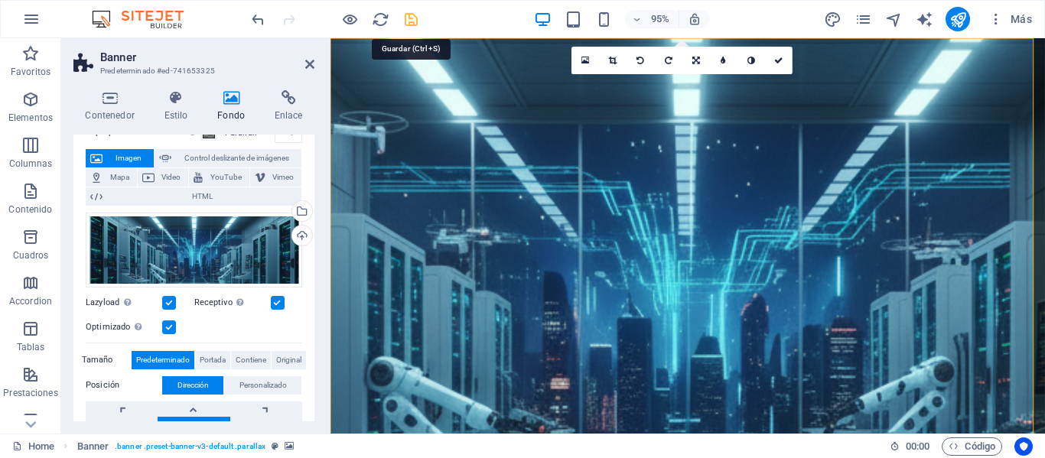
click at [419, 18] on icon "save" at bounding box center [411, 20] width 18 height 18
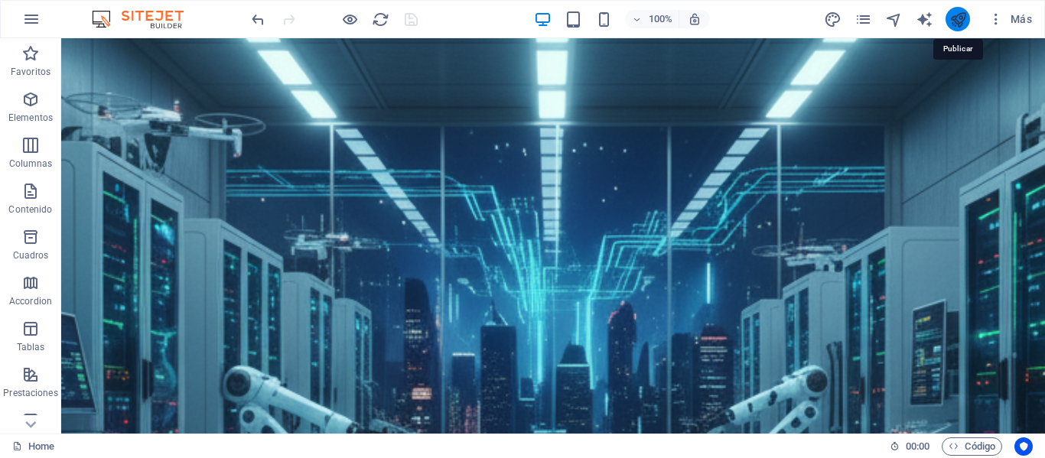
click at [958, 15] on icon "publish" at bounding box center [958, 20] width 18 height 18
